Goal: Task Accomplishment & Management: Use online tool/utility

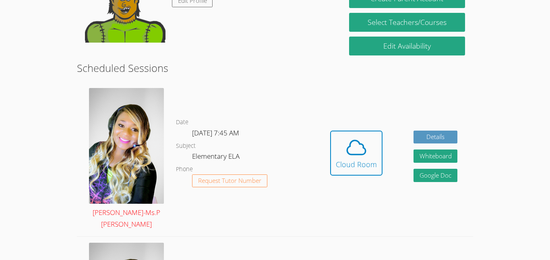
scroll to position [122, 0]
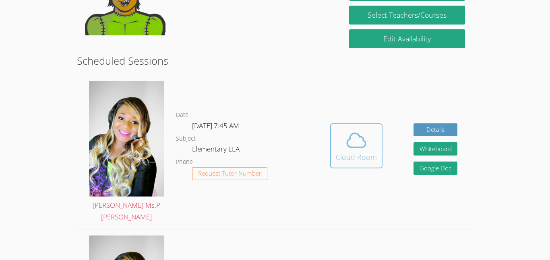
click at [358, 144] on icon at bounding box center [356, 140] width 23 height 23
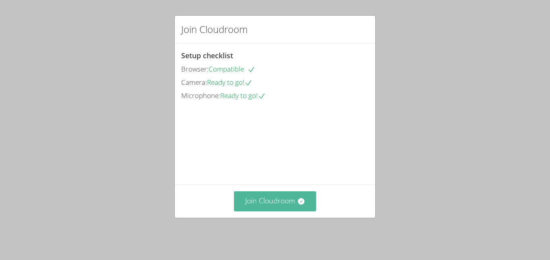
click at [279, 211] on button "Join Cloudroom" at bounding box center [275, 202] width 83 height 20
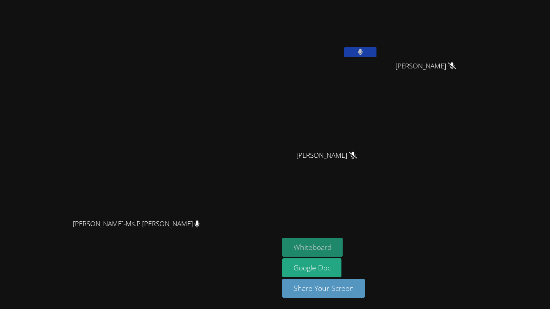
click at [343, 250] on button "Whiteboard" at bounding box center [312, 247] width 61 height 19
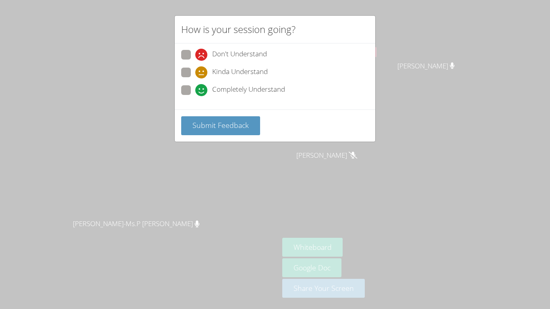
click at [432, 182] on div "How is your session going? Don't Understand Kinda Understand Completely Underst…" at bounding box center [275, 154] width 550 height 309
click at [195, 78] on span at bounding box center [195, 78] width 0 height 0
click at [195, 70] on input "Kinda Understand" at bounding box center [198, 71] width 7 height 7
radio input "true"
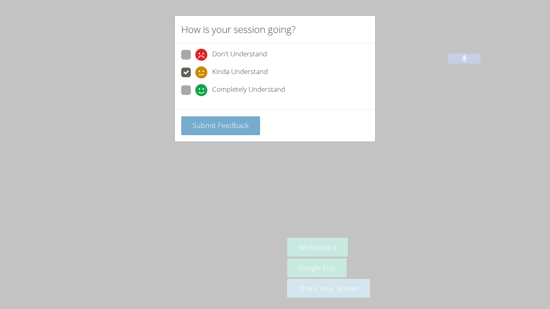
click at [233, 123] on span "Submit Feedback" at bounding box center [220, 125] width 56 height 10
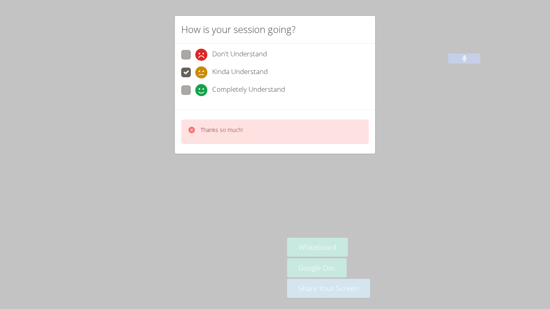
click at [345, 147] on div "Thanks so much!" at bounding box center [275, 131] width 200 height 44
click at [302, 133] on div "Thanks so much!" at bounding box center [275, 132] width 188 height 25
